Goal: Information Seeking & Learning: Get advice/opinions

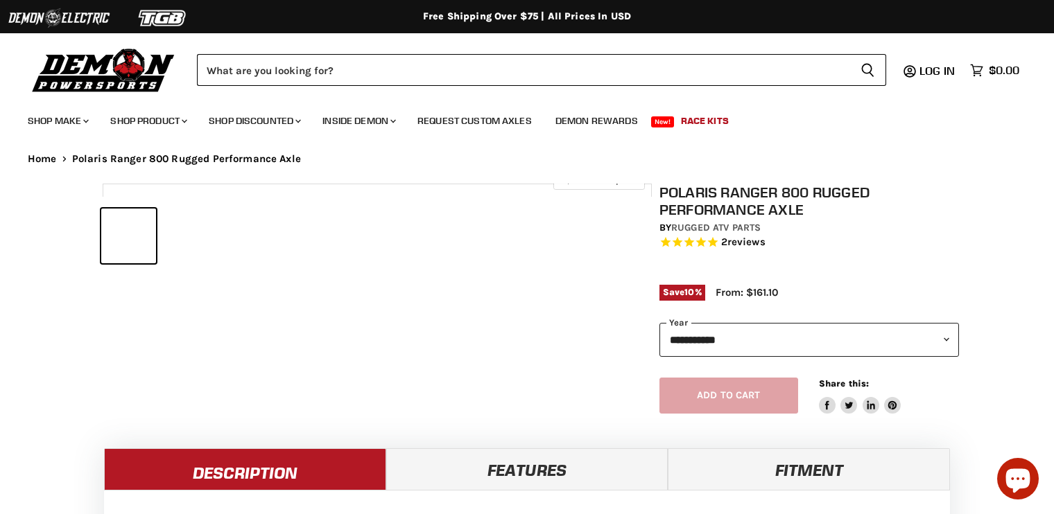
select select "******"
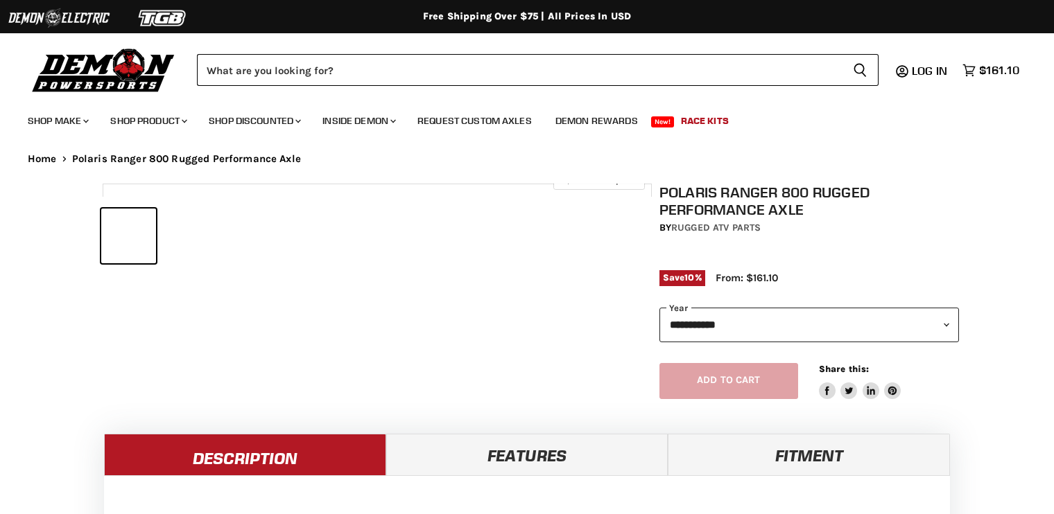
select select "******"
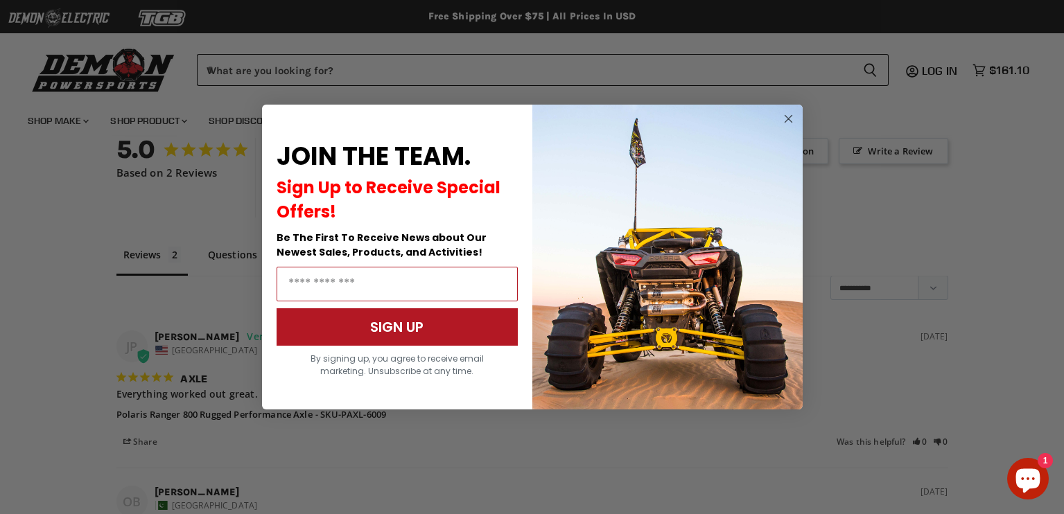
scroll to position [1029, 0]
